Goal: Task Accomplishment & Management: Use online tool/utility

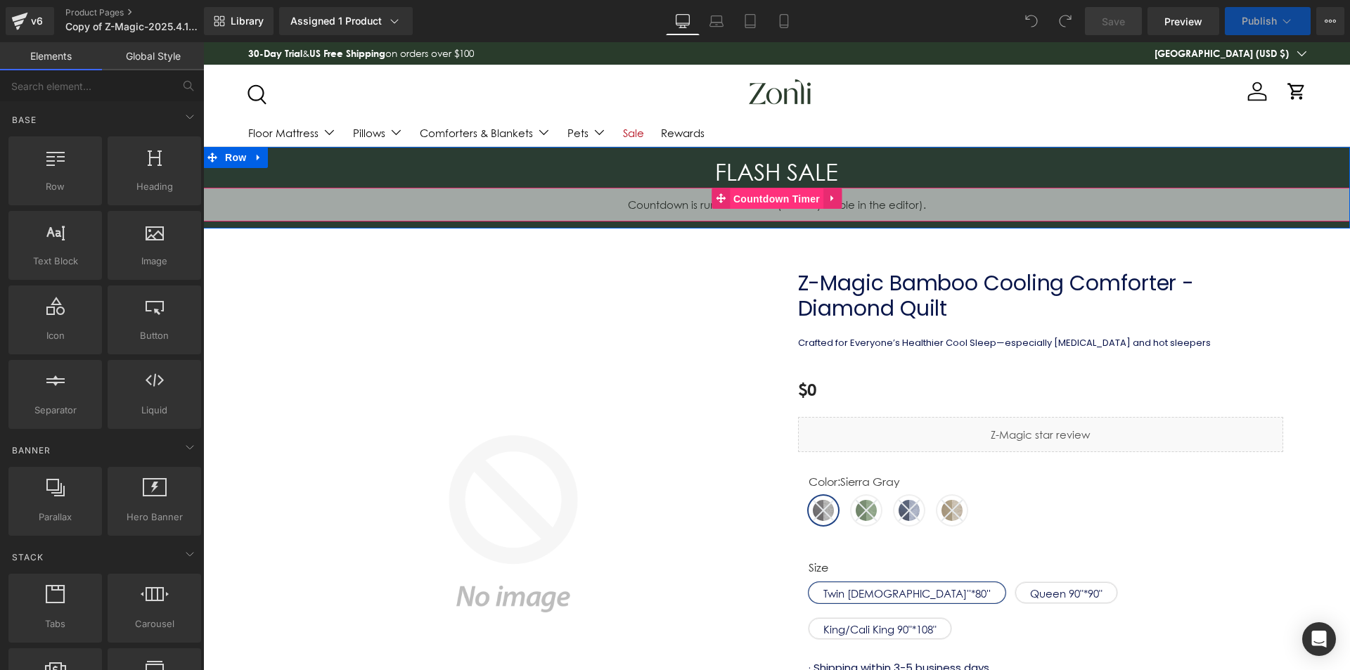
click at [791, 197] on span "Countdown Timer" at bounding box center [776, 198] width 93 height 21
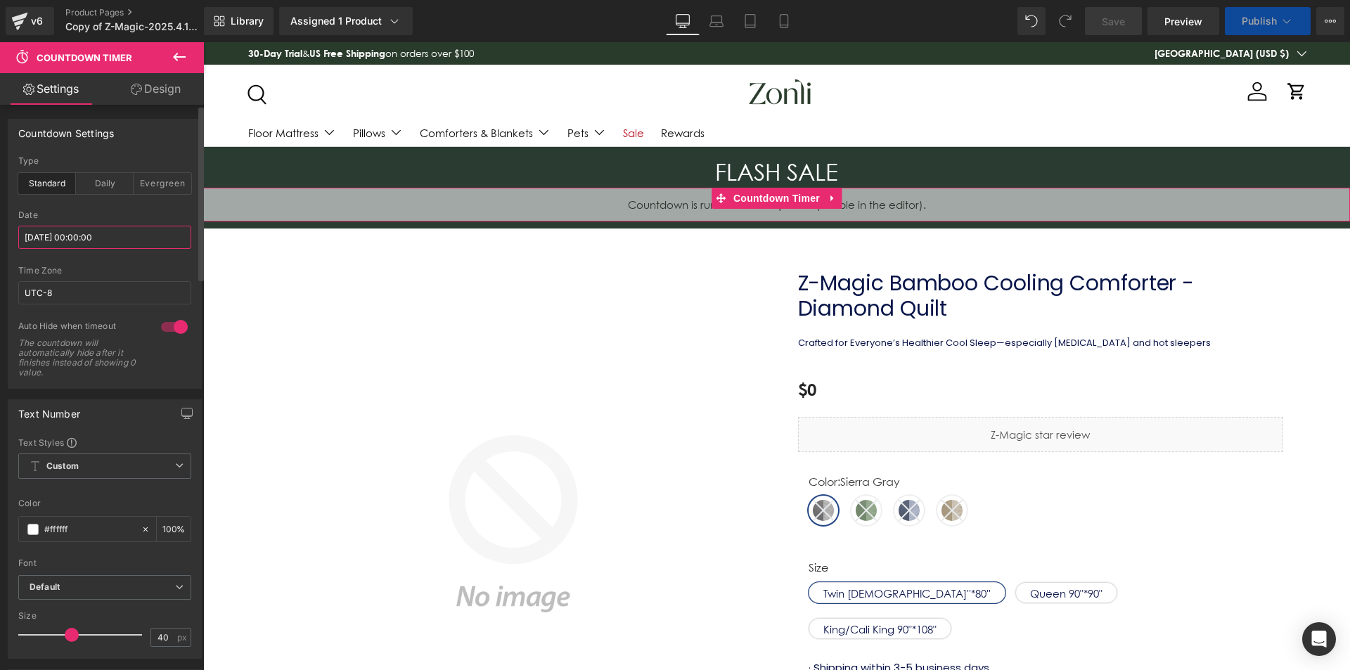
click at [93, 240] on input "[DATE] 00:00:00" at bounding box center [104, 237] width 173 height 23
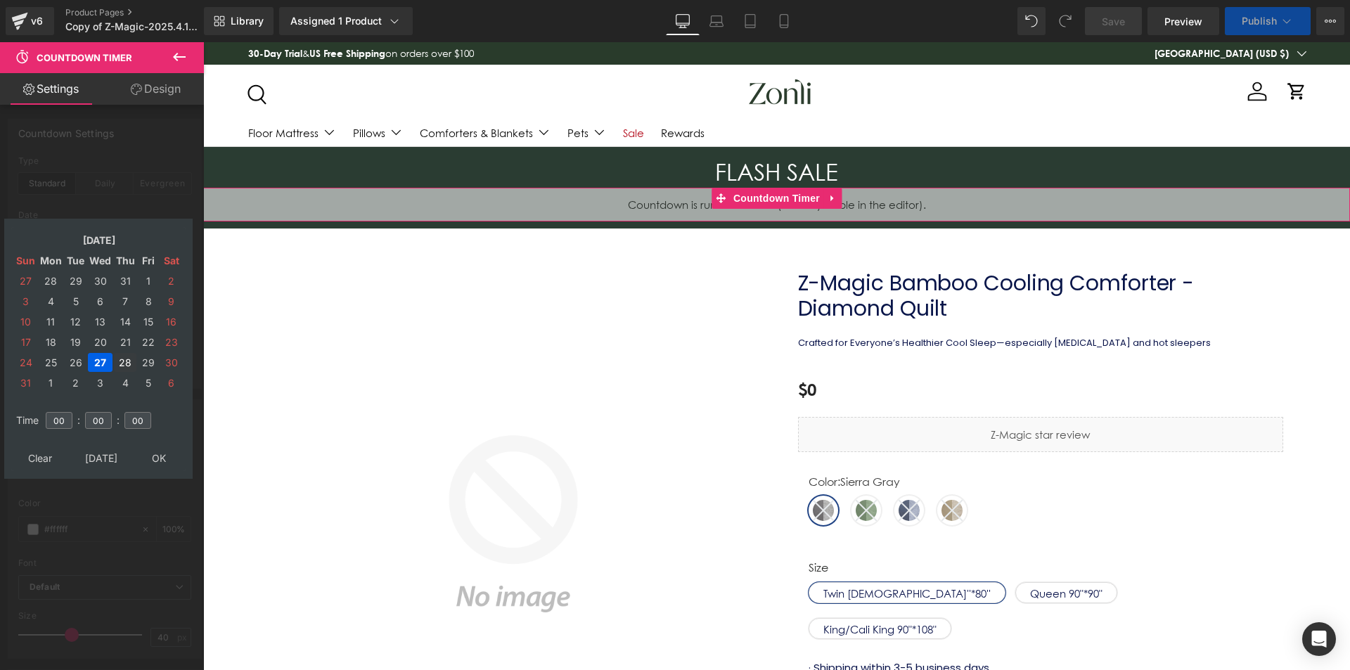
click at [124, 361] on td "28" at bounding box center [125, 362] width 22 height 19
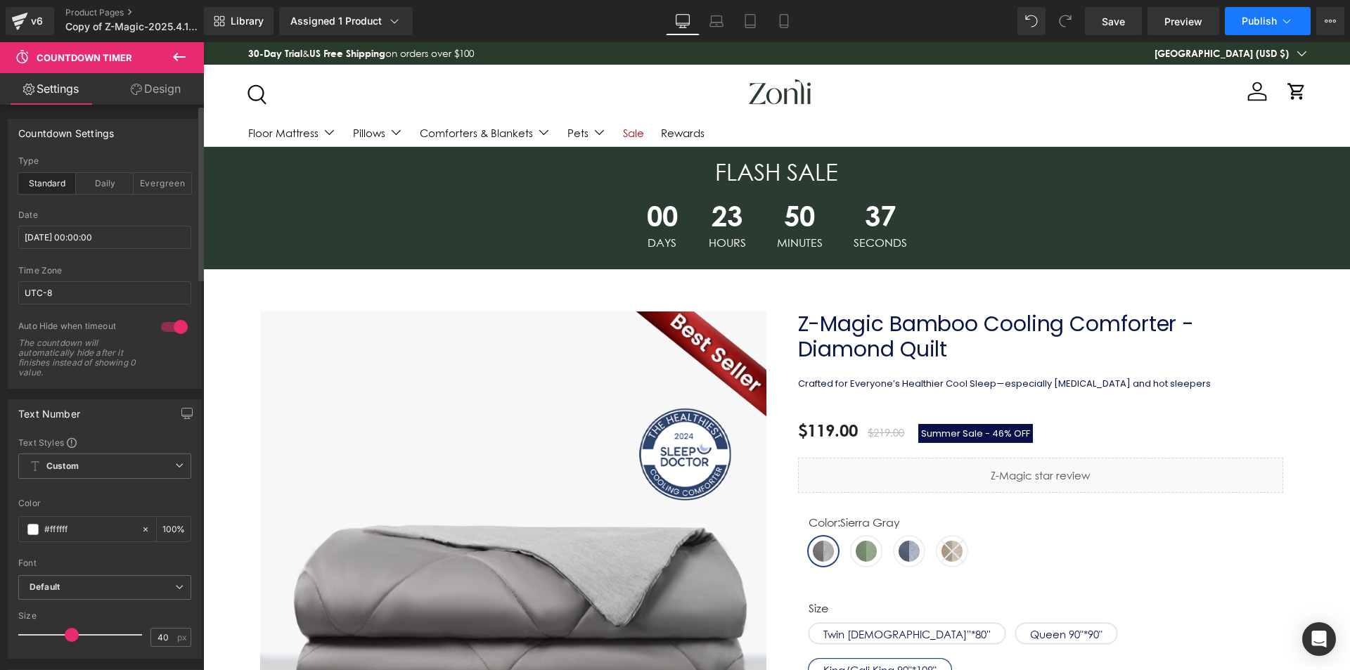
click at [1253, 20] on span "Publish" at bounding box center [1258, 20] width 35 height 11
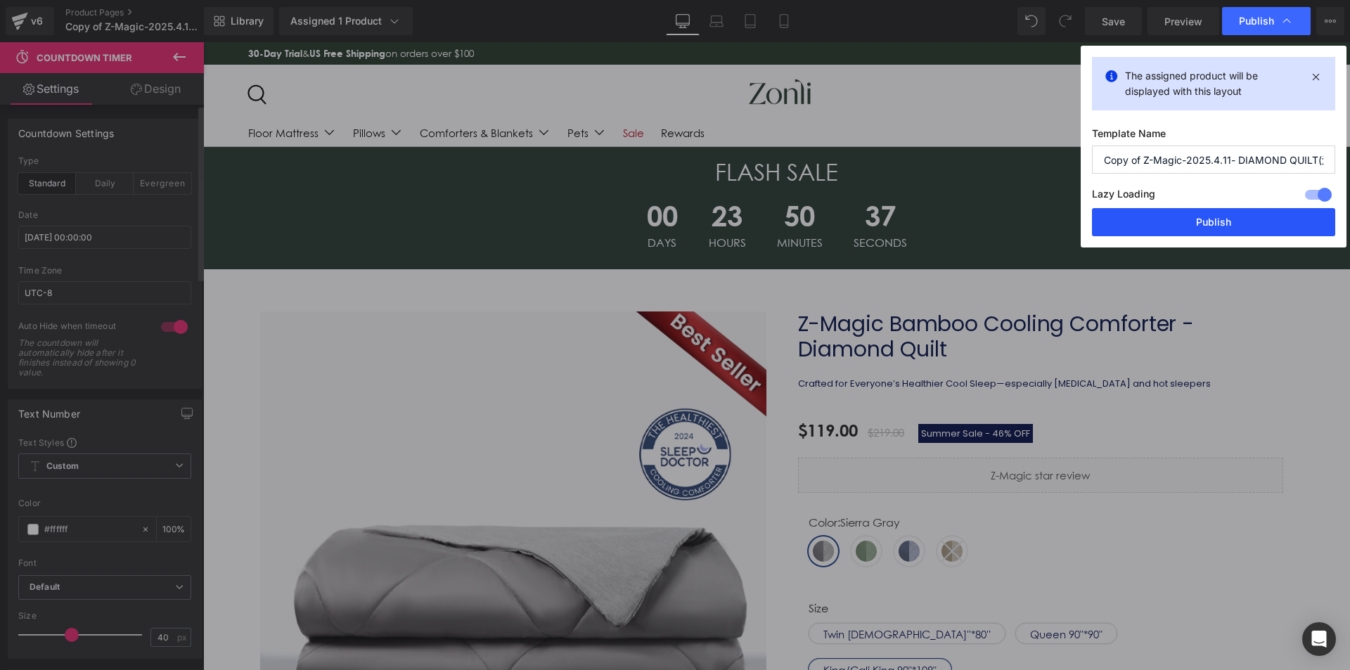
drag, startPoint x: 1211, startPoint y: 219, endPoint x: 1007, endPoint y: 174, distance: 207.9
click at [1211, 219] on button "Publish" at bounding box center [1213, 222] width 243 height 28
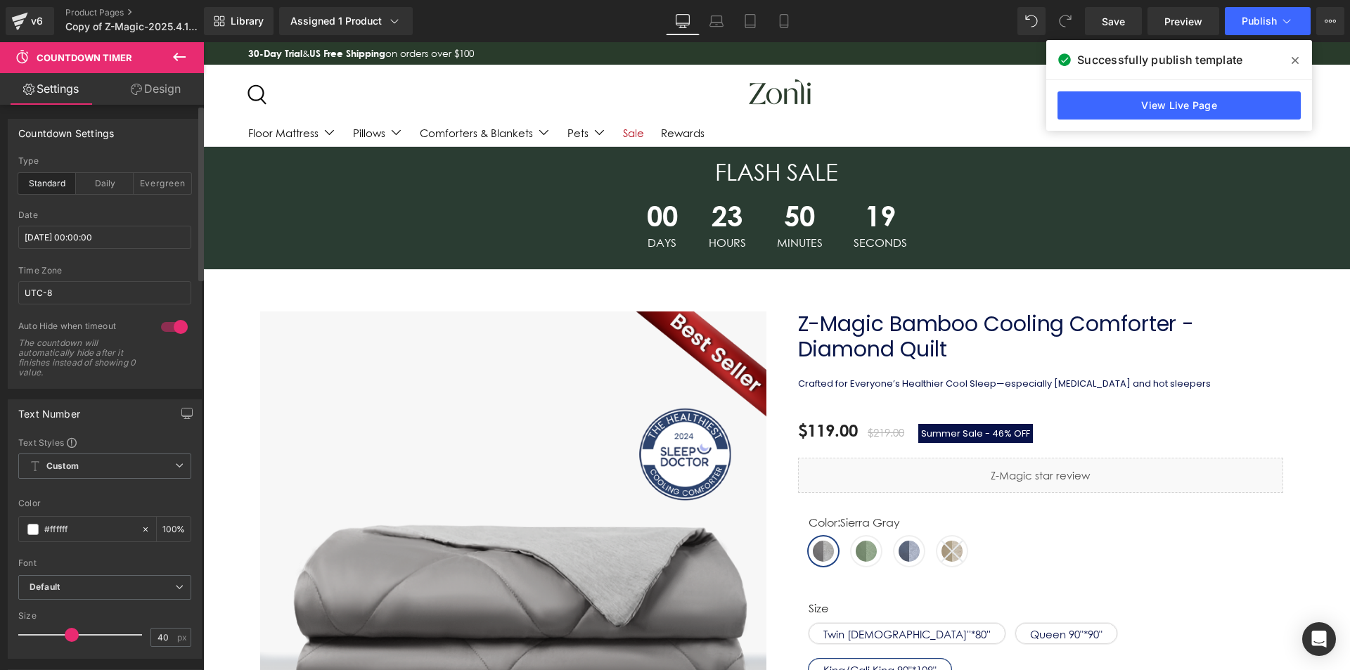
drag, startPoint x: 1293, startPoint y: 60, endPoint x: 995, endPoint y: 18, distance: 300.3
click at [1293, 60] on icon at bounding box center [1294, 60] width 7 height 11
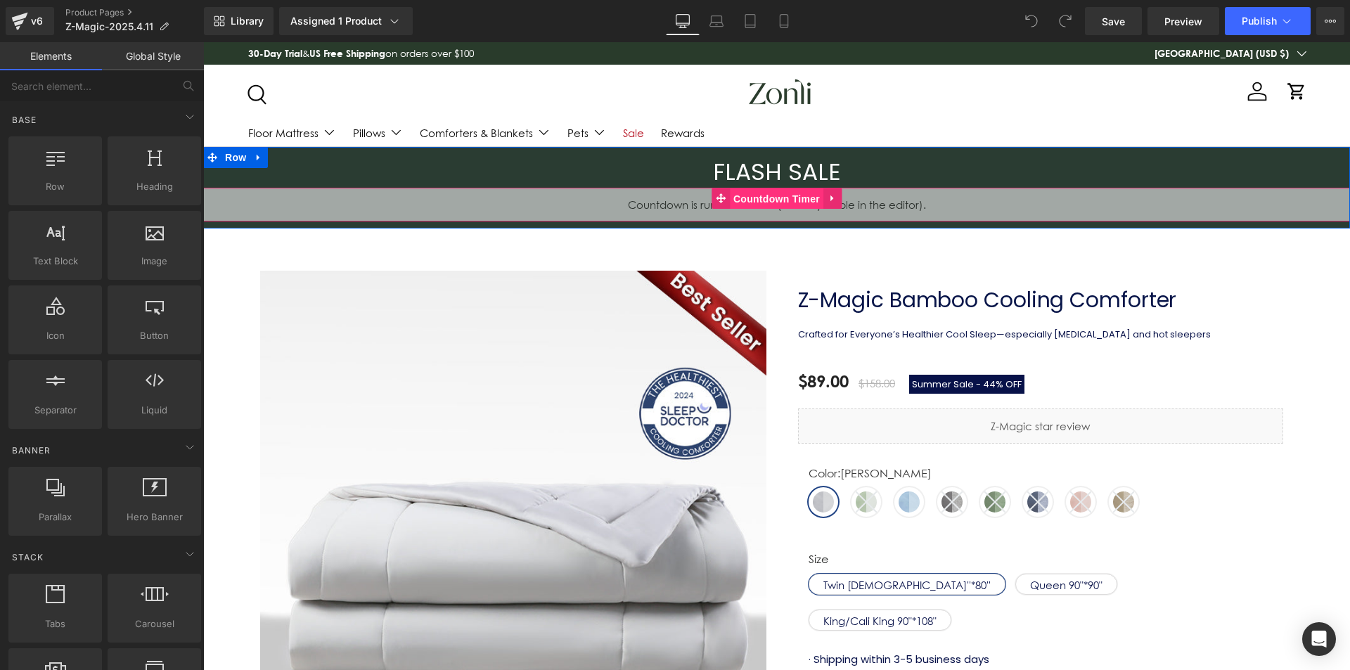
click at [753, 191] on span "Countdown Timer" at bounding box center [776, 198] width 93 height 21
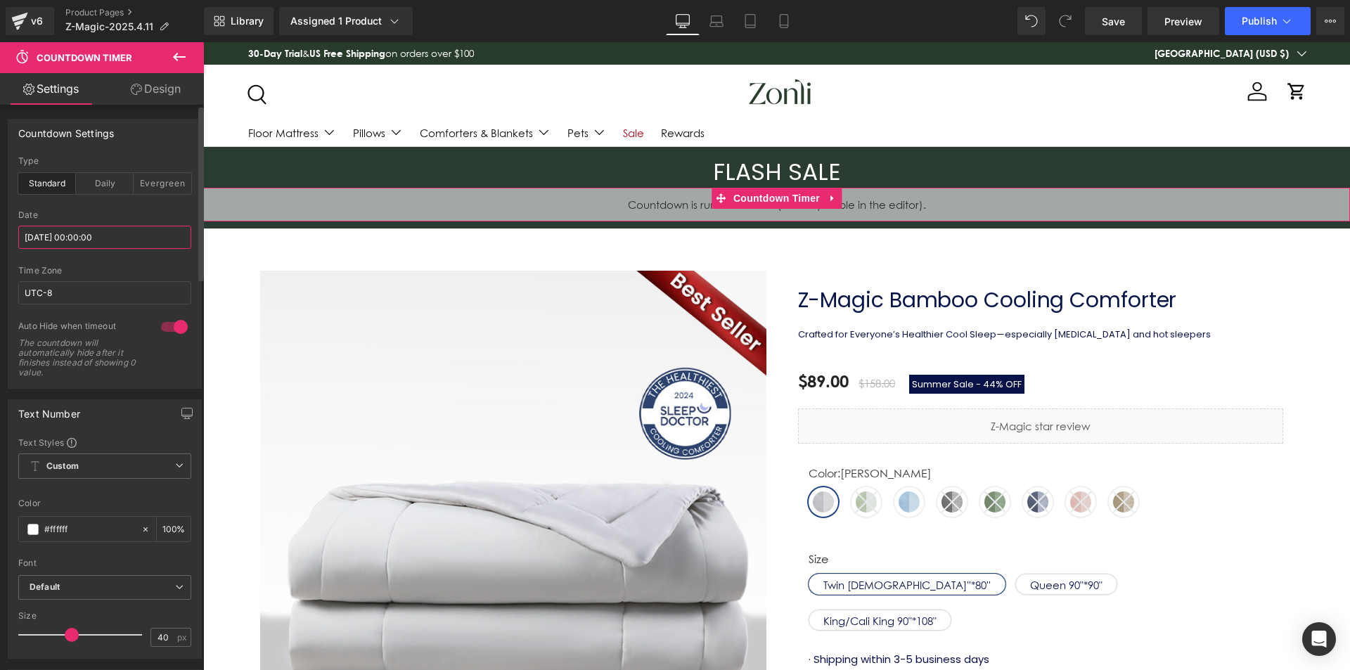
click at [58, 241] on input "[DATE] 00:00:00" at bounding box center [104, 237] width 173 height 23
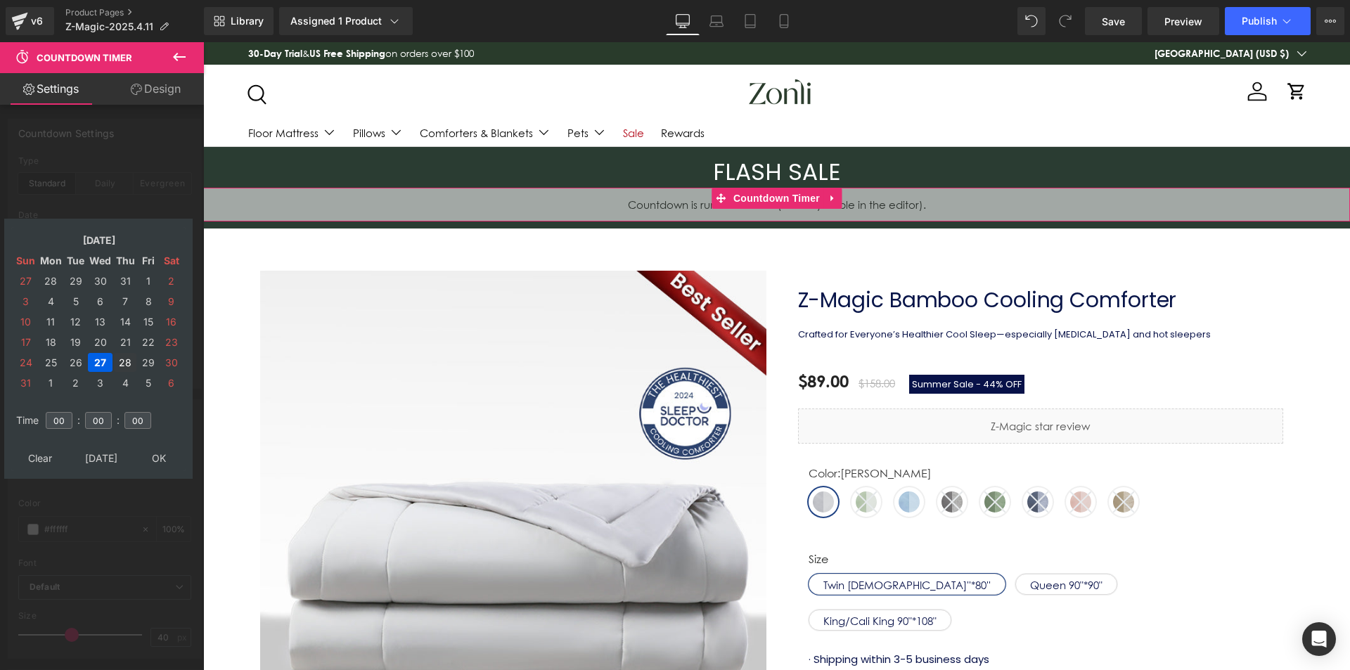
click at [127, 361] on td "28" at bounding box center [125, 362] width 22 height 19
type input "[DATE] 00:00:00"
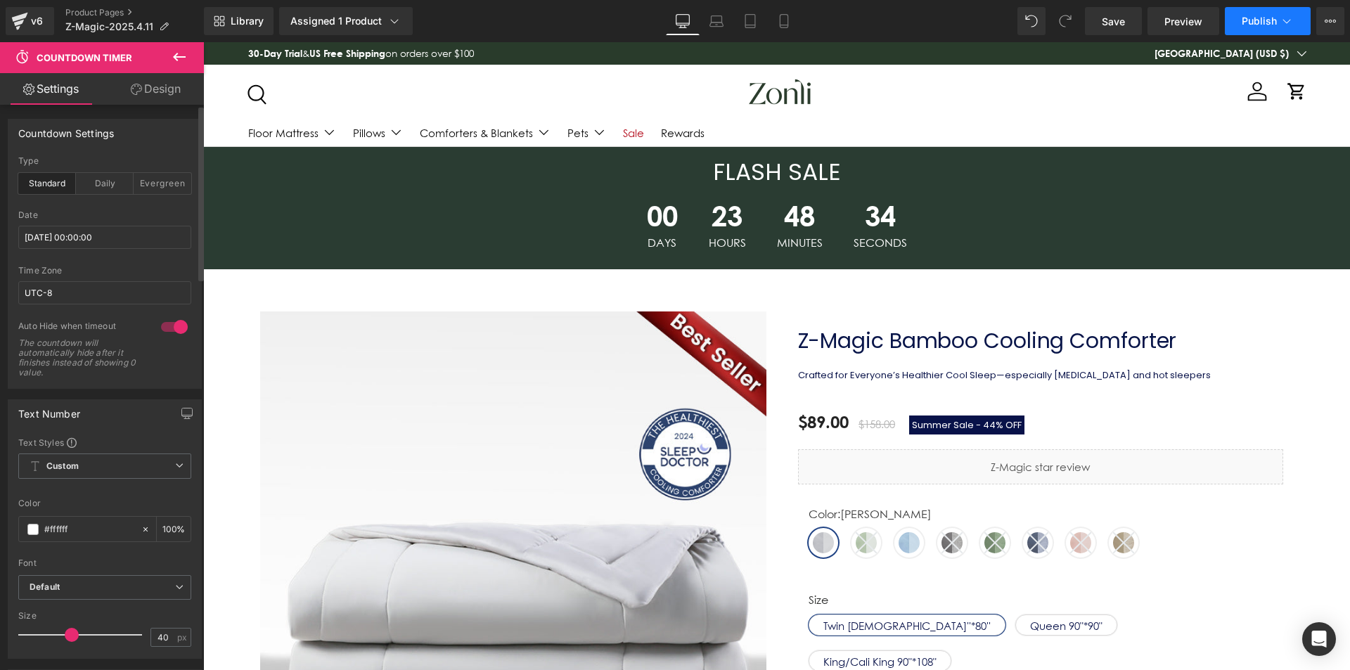
click at [1258, 27] on button "Publish" at bounding box center [1268, 21] width 86 height 28
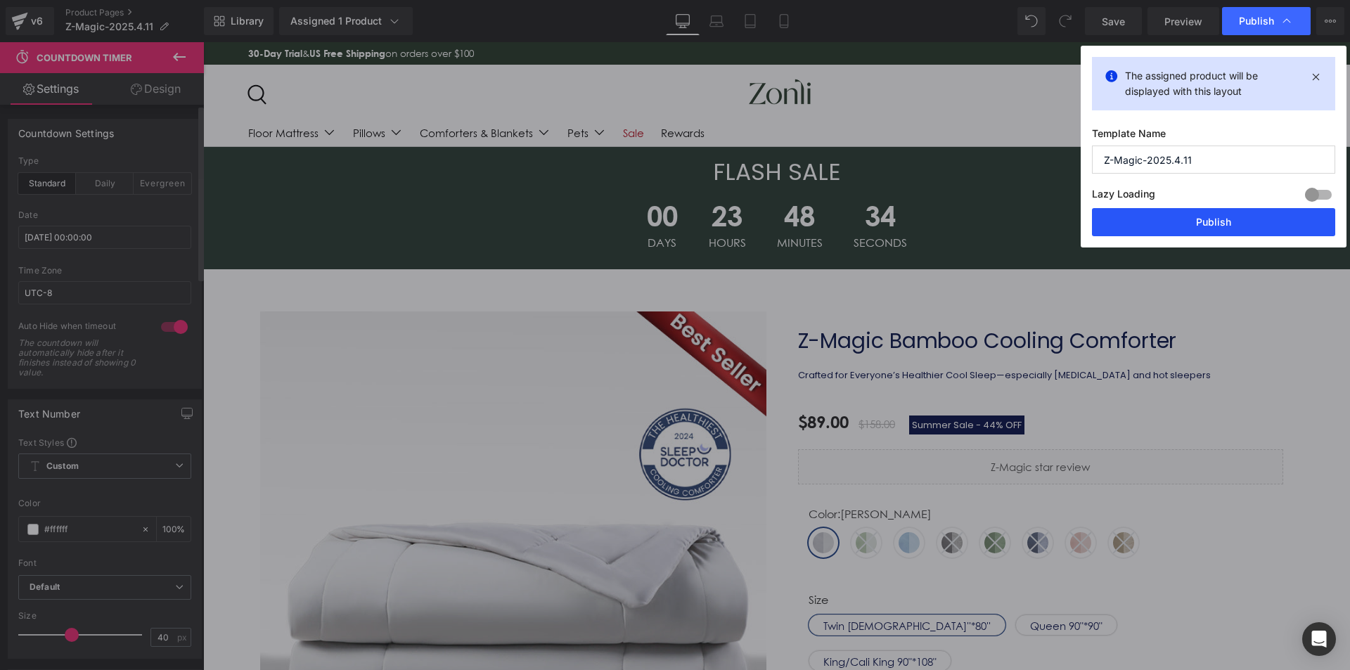
click at [1215, 230] on button "Publish" at bounding box center [1213, 222] width 243 height 28
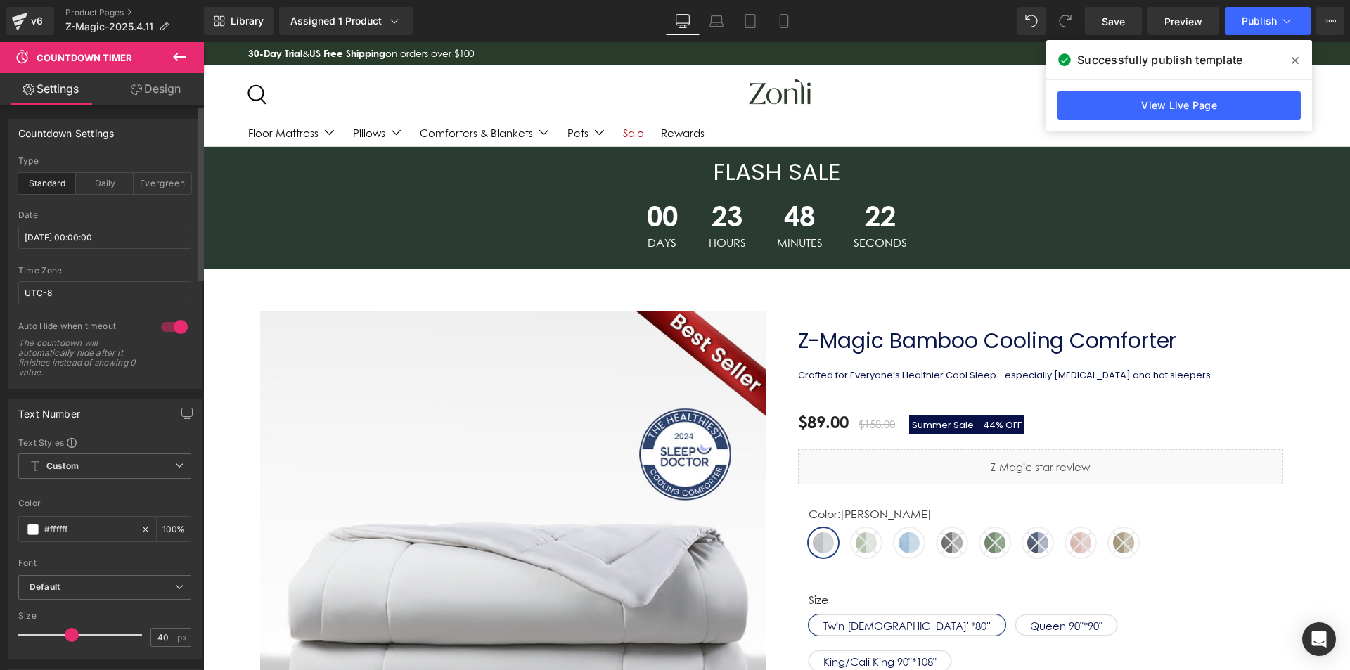
drag, startPoint x: 1298, startPoint y: 60, endPoint x: 402, endPoint y: 89, distance: 896.8
click at [1298, 60] on span at bounding box center [1295, 60] width 22 height 22
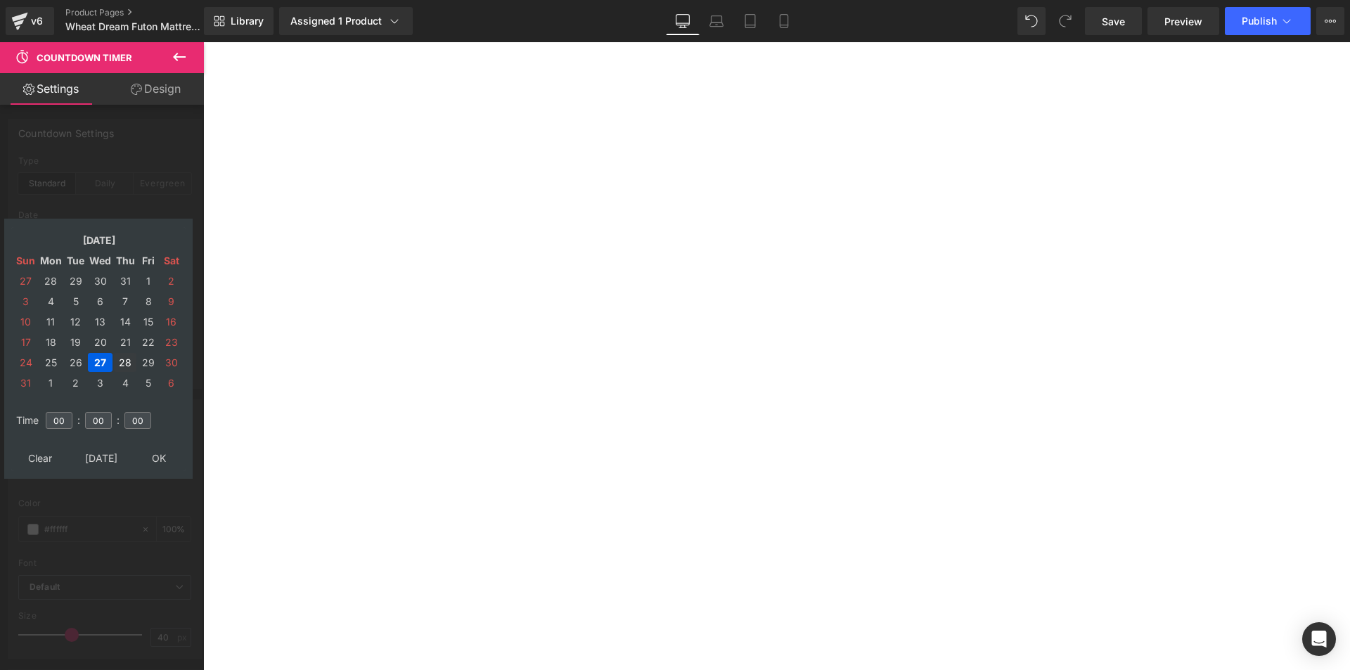
click at [124, 357] on td "28" at bounding box center [125, 362] width 22 height 19
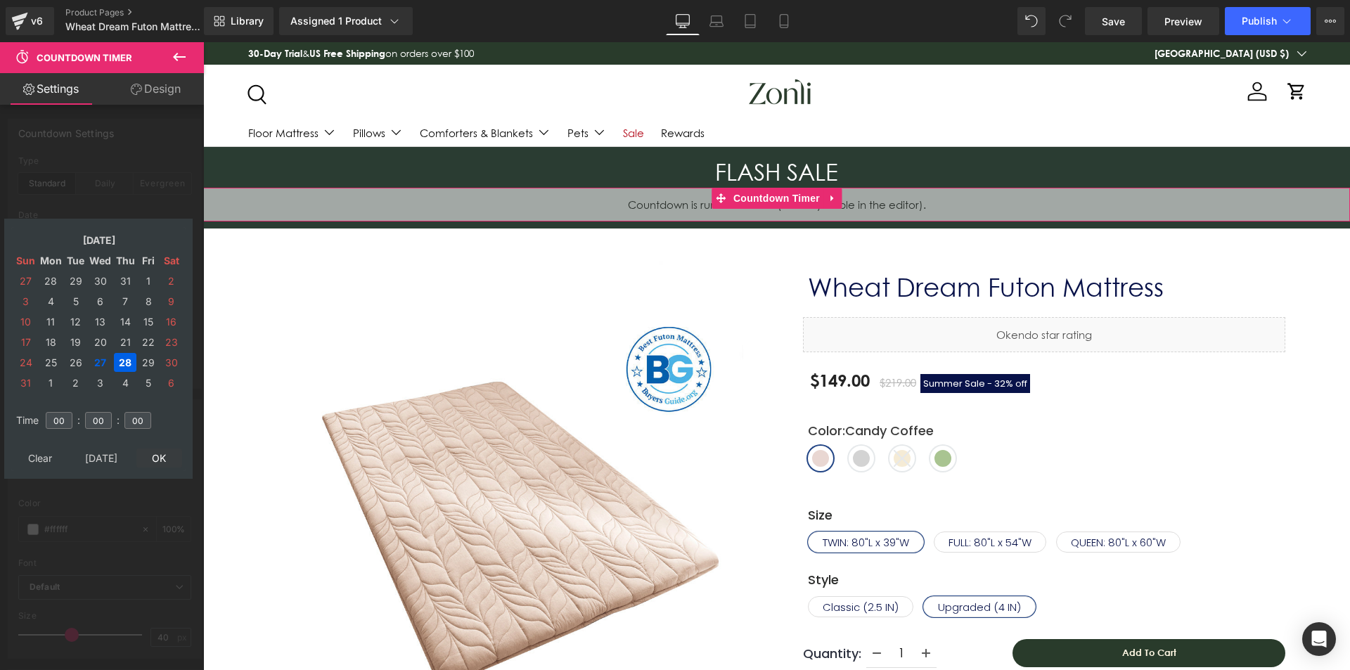
drag, startPoint x: 160, startPoint y: 456, endPoint x: 65, endPoint y: 368, distance: 128.9
type input "[DATE] 00:00:00"
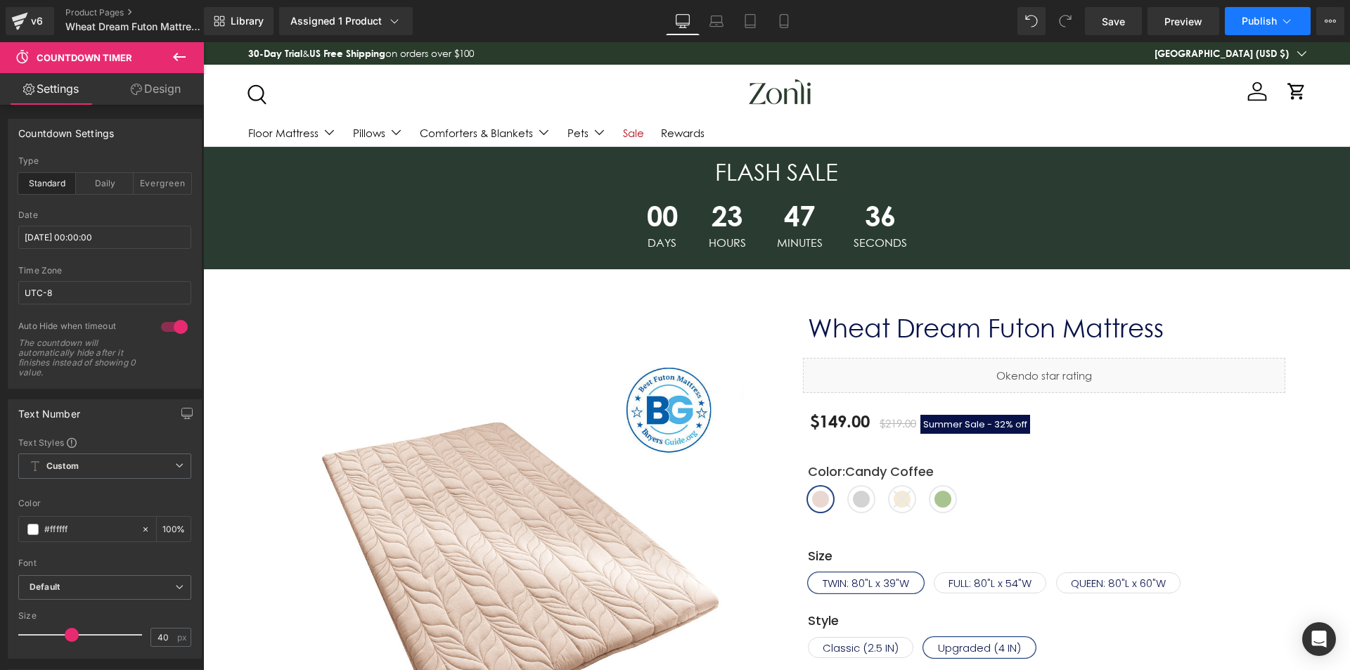
click at [1256, 24] on span "Publish" at bounding box center [1258, 20] width 35 height 11
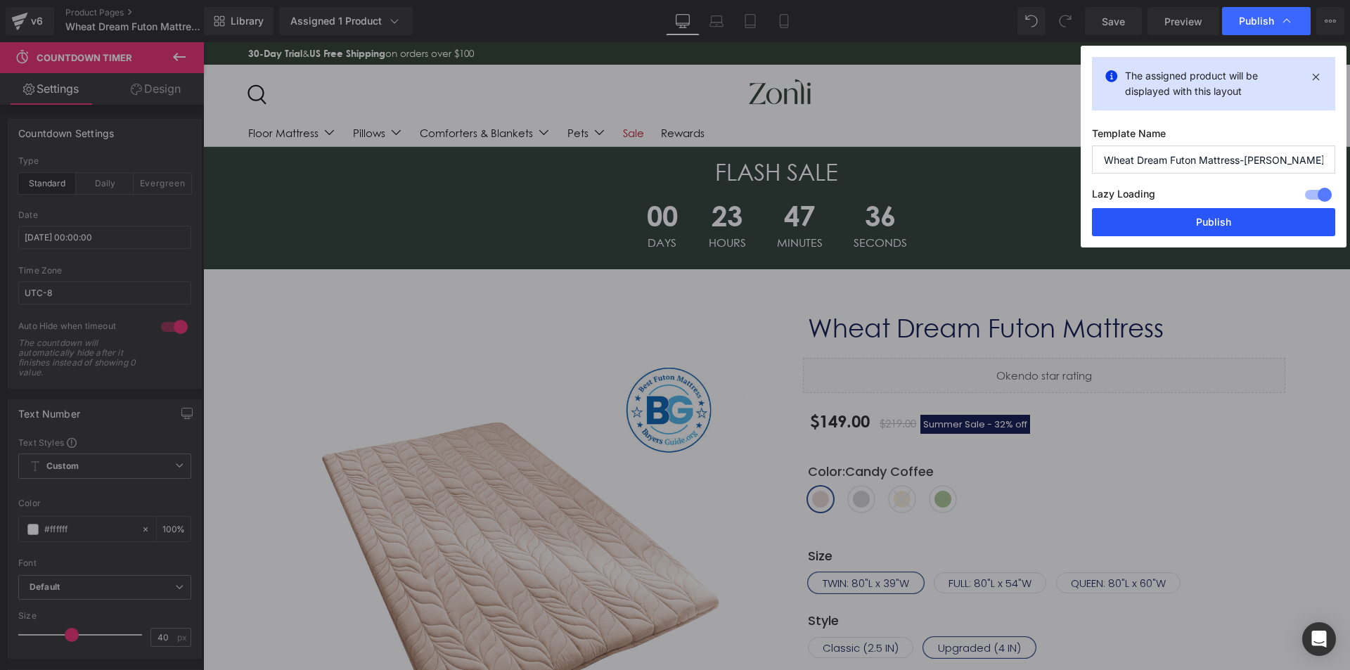
click at [1205, 222] on button "Publish" at bounding box center [1213, 222] width 243 height 28
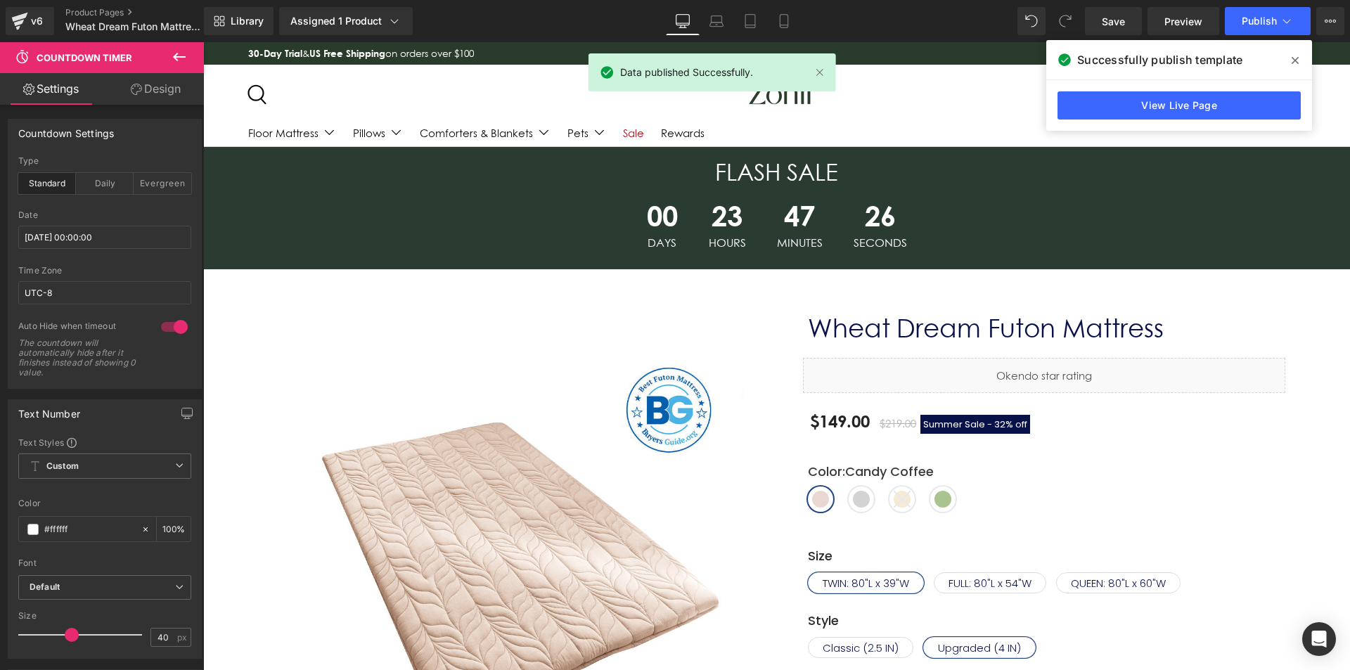
click at [0, 0] on icon at bounding box center [0, 0] width 0 height 0
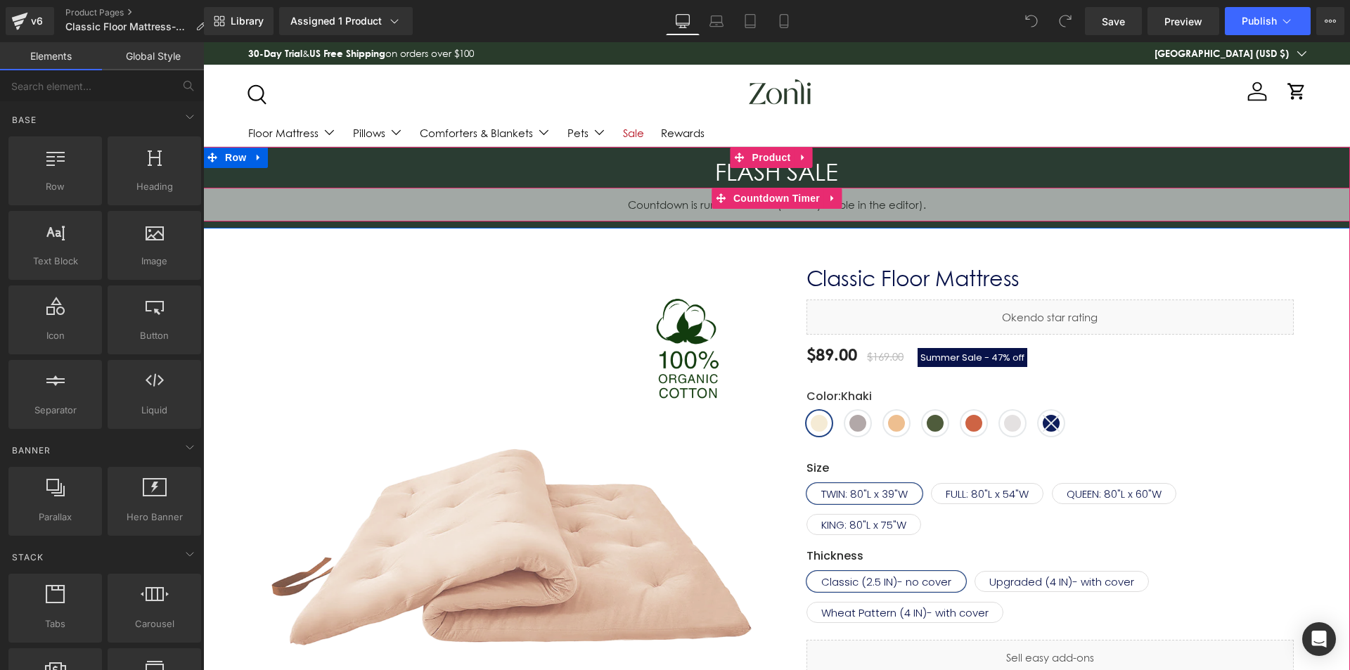
click at [761, 200] on span "Countdown Timer" at bounding box center [776, 198] width 93 height 21
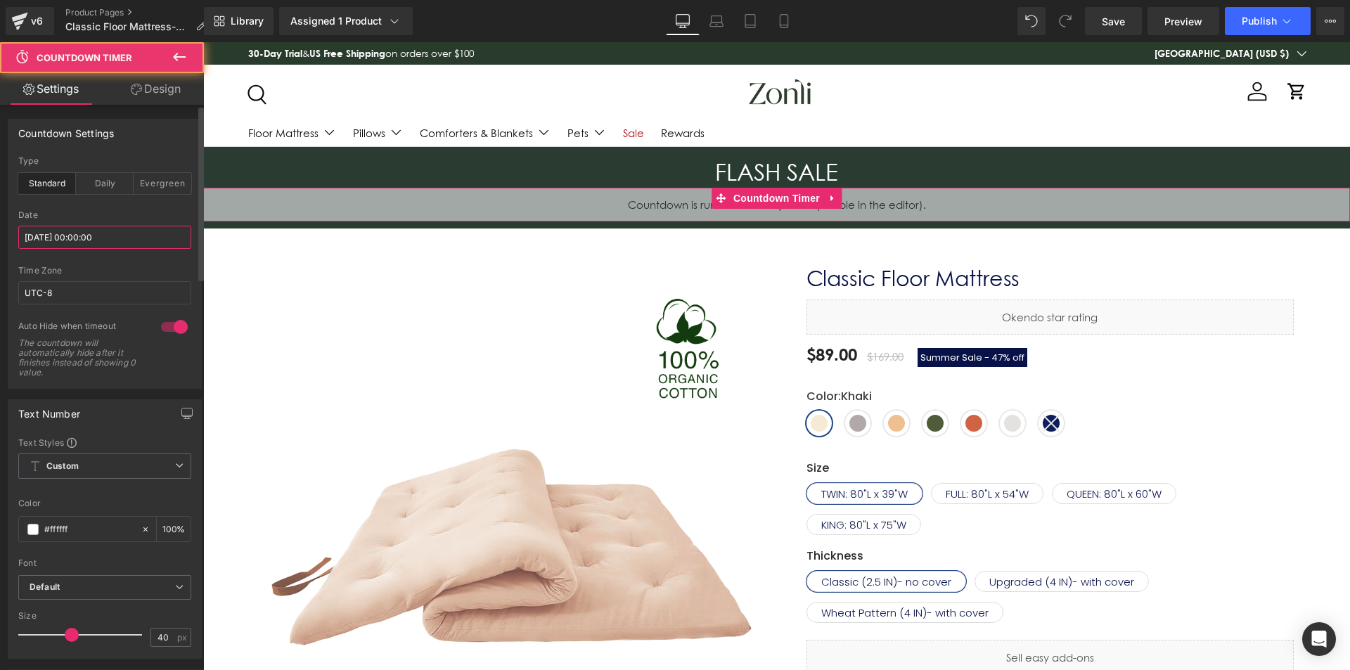
click at [106, 241] on input "[DATE] 00:00:00" at bounding box center [104, 237] width 173 height 23
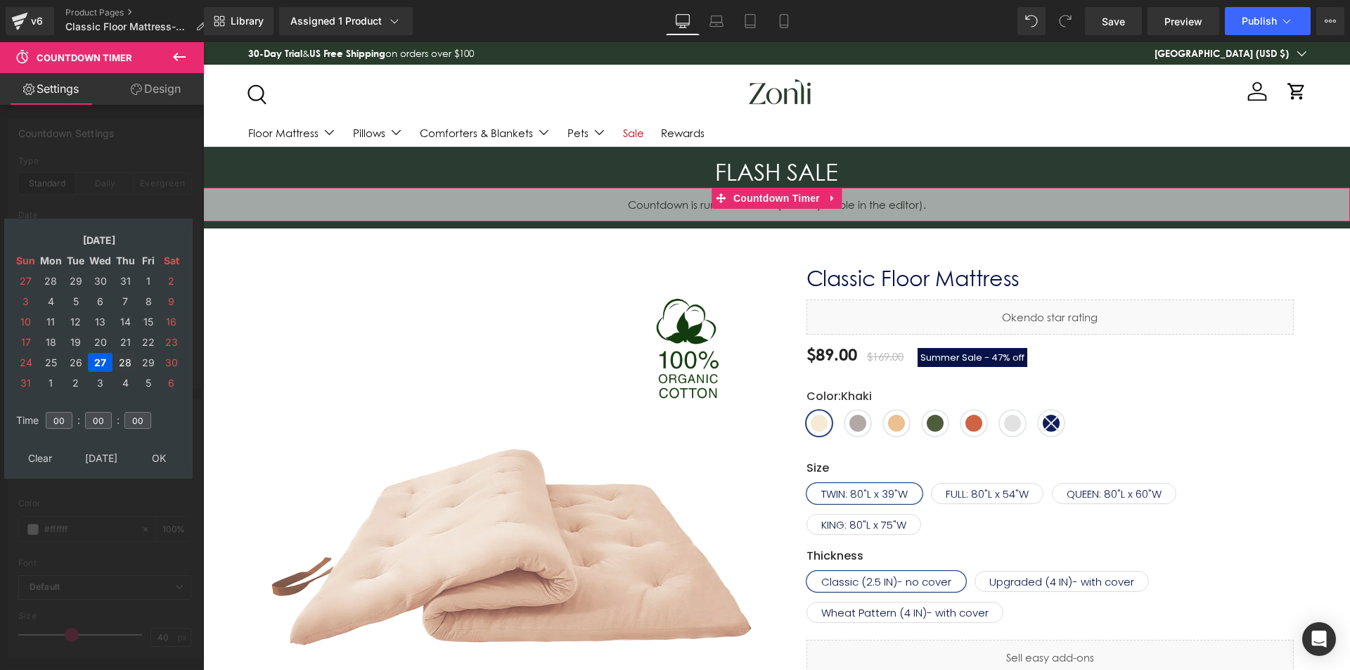
click at [134, 362] on td "28" at bounding box center [125, 362] width 22 height 19
type input "[DATE] 00:00:00"
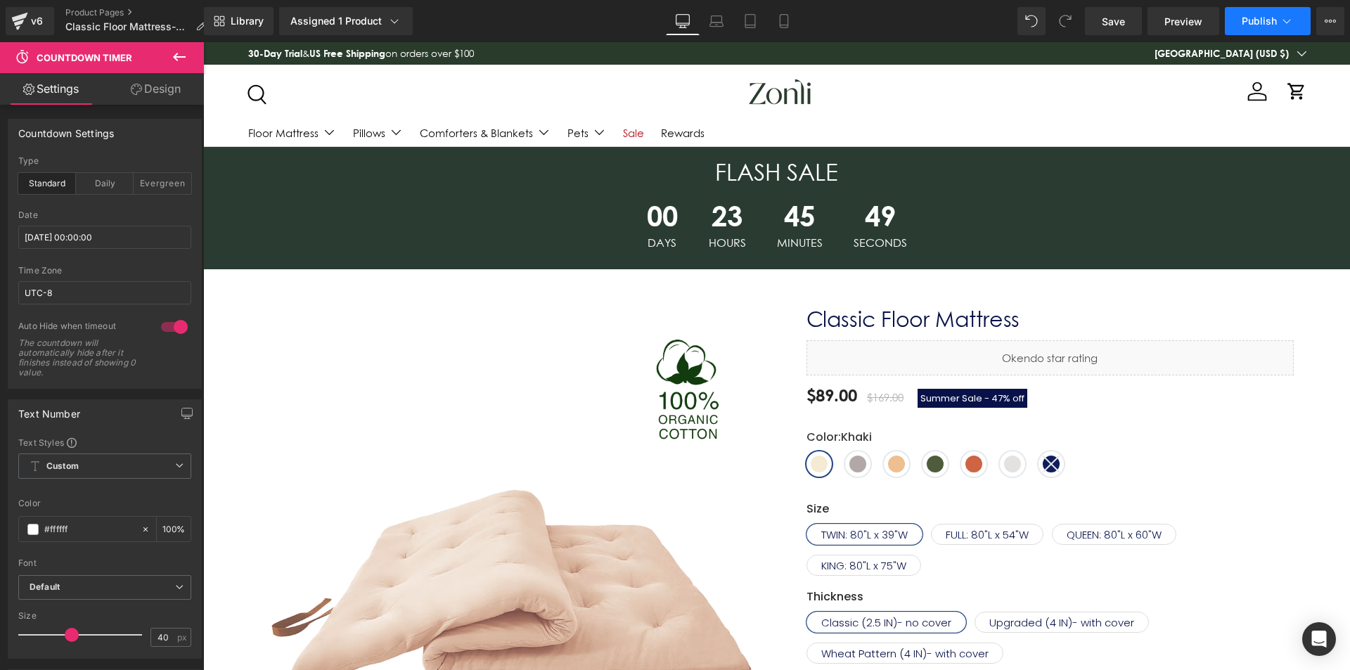
click at [1235, 23] on button "Publish" at bounding box center [1268, 21] width 86 height 28
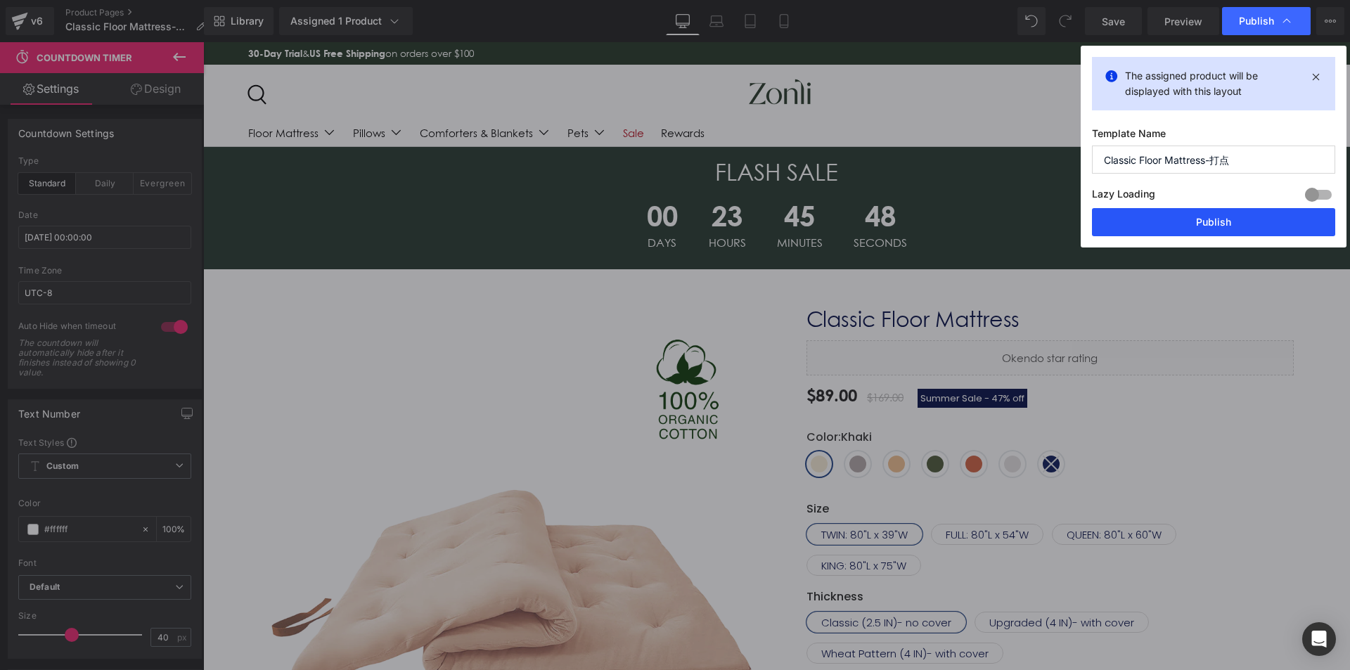
click at [872, 271] on button "Publish" at bounding box center [871, 273] width 2 height 5
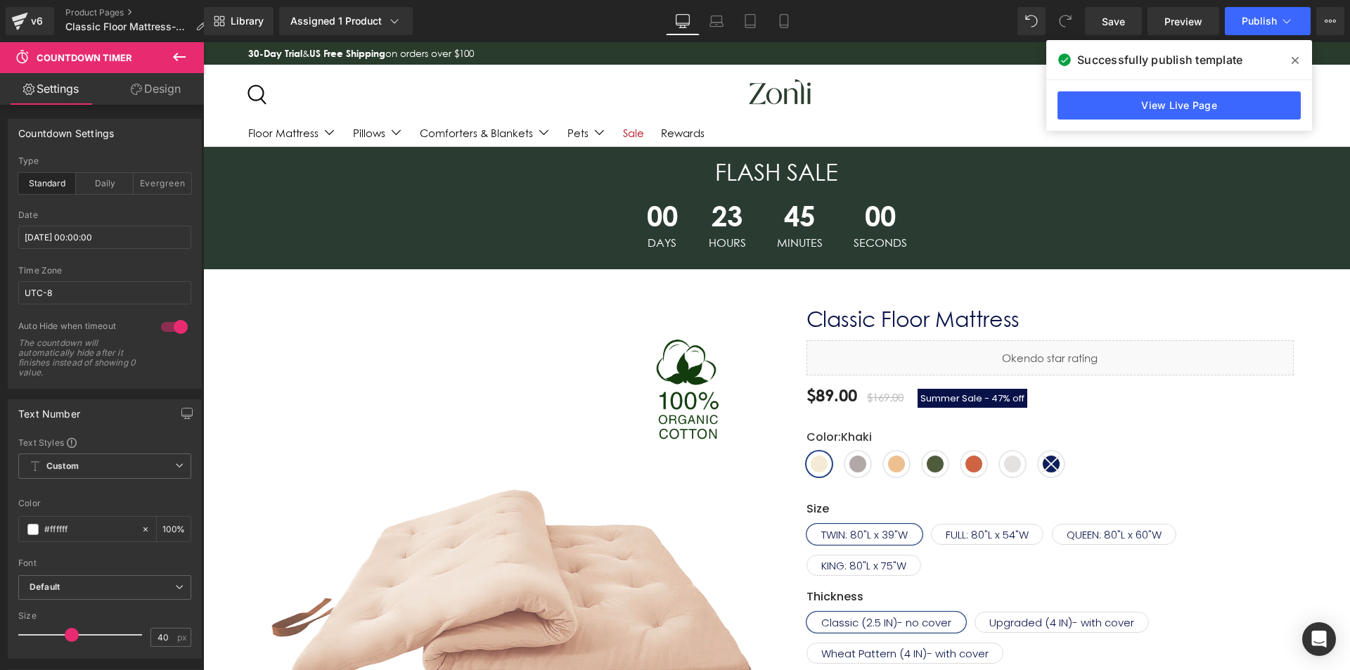
click at [880, 344] on span at bounding box center [846, 352] width 68 height 17
